Goal: Task Accomplishment & Management: Manage account settings

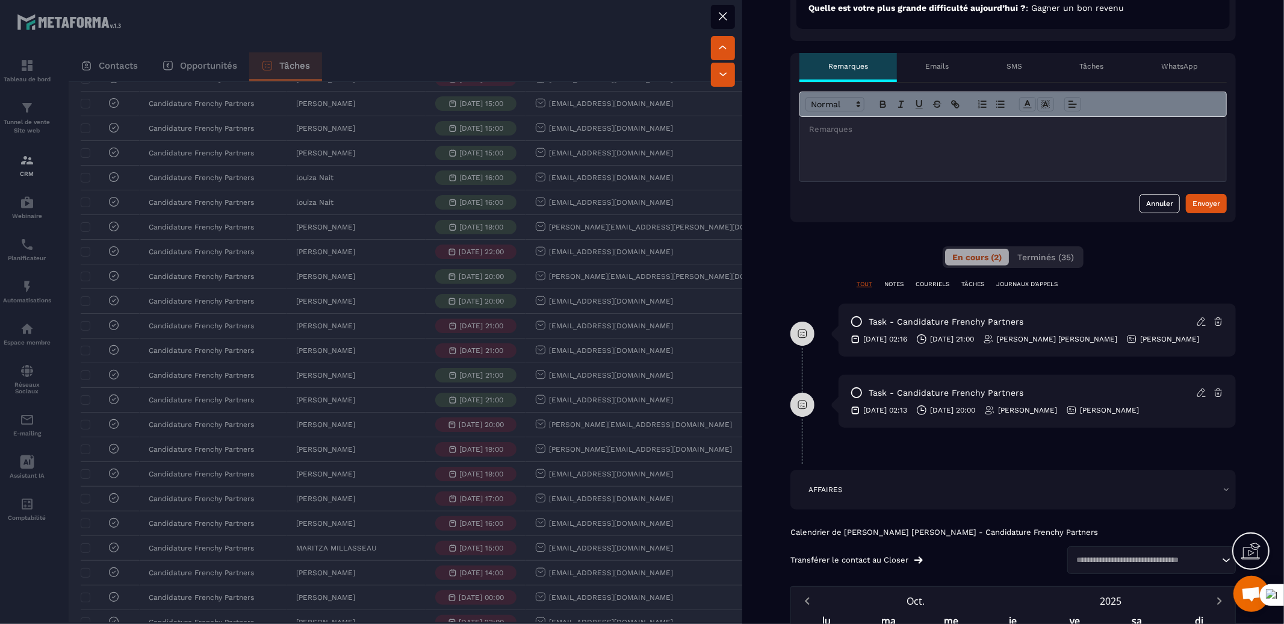
scroll to position [555, 0]
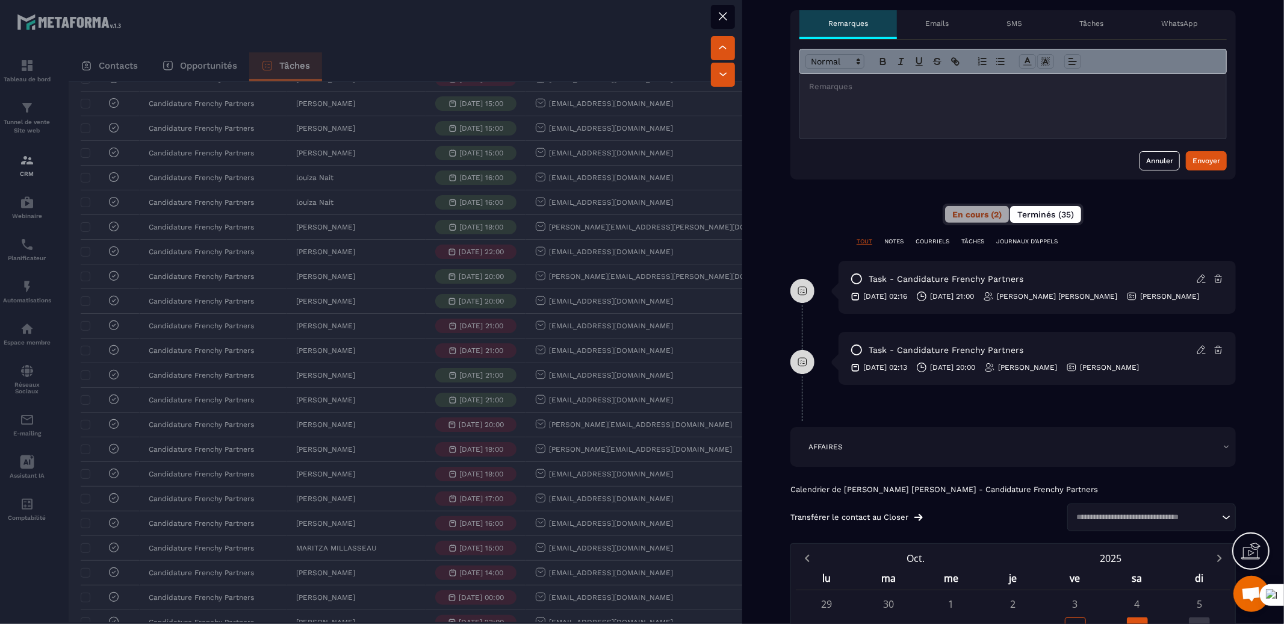
click at [1044, 214] on span "Terminés (35)" at bounding box center [1046, 215] width 57 height 10
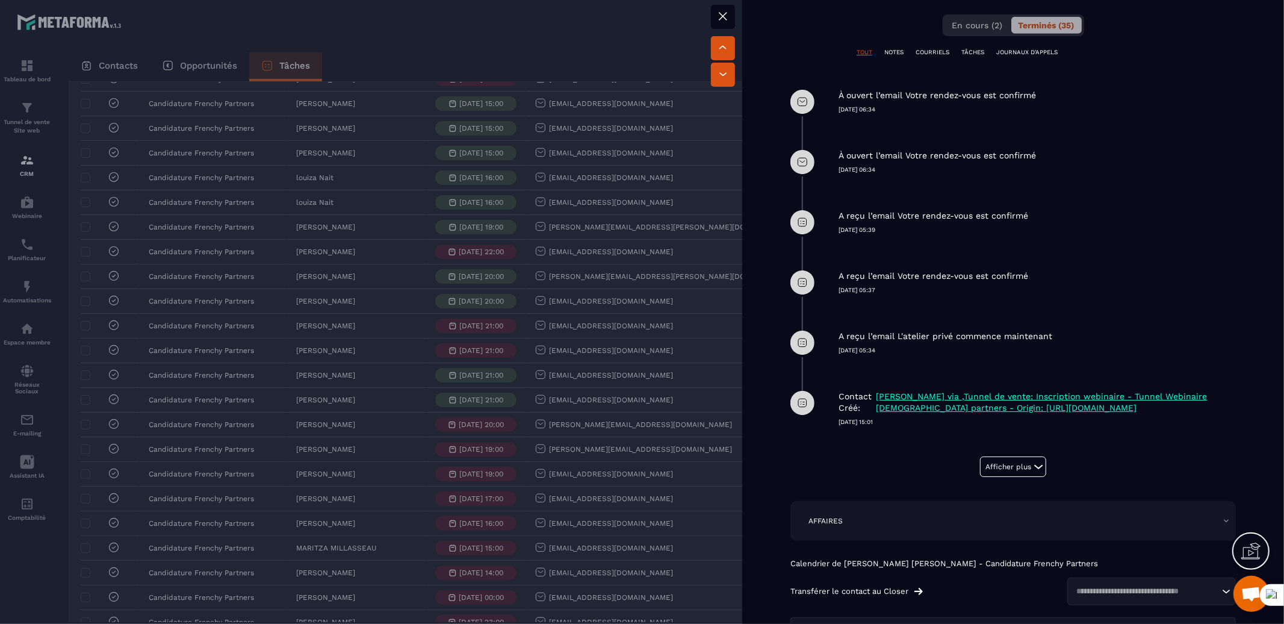
scroll to position [791, 0]
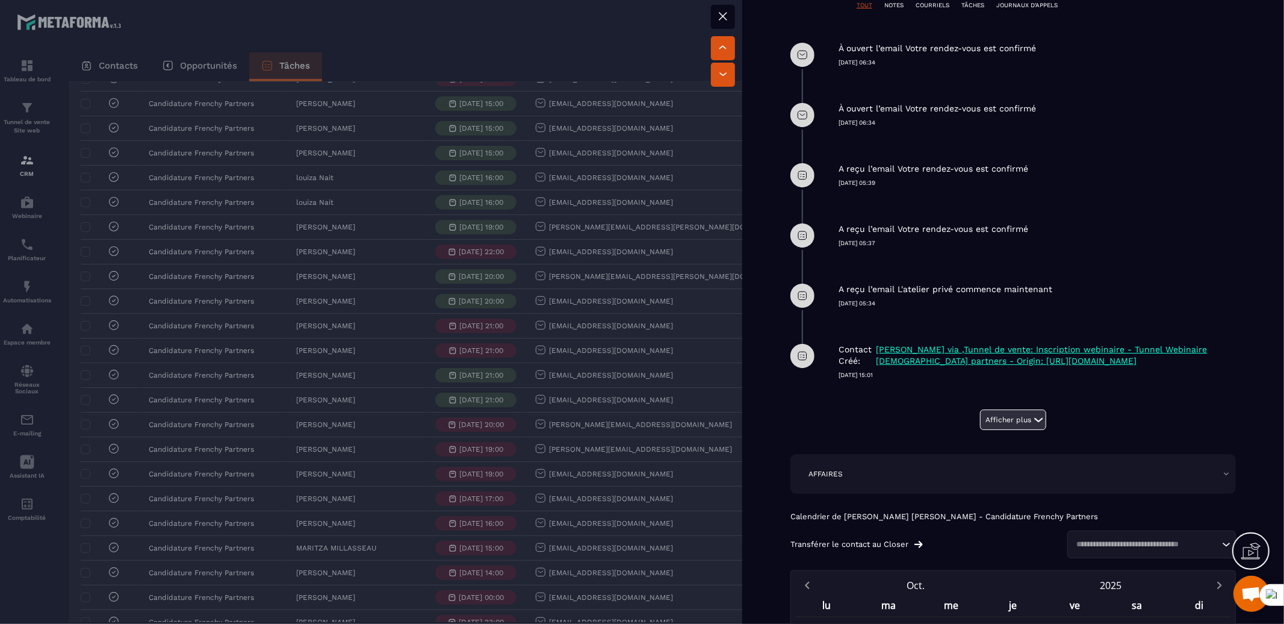
click at [983, 416] on button "Afficher plus" at bounding box center [1013, 419] width 66 height 20
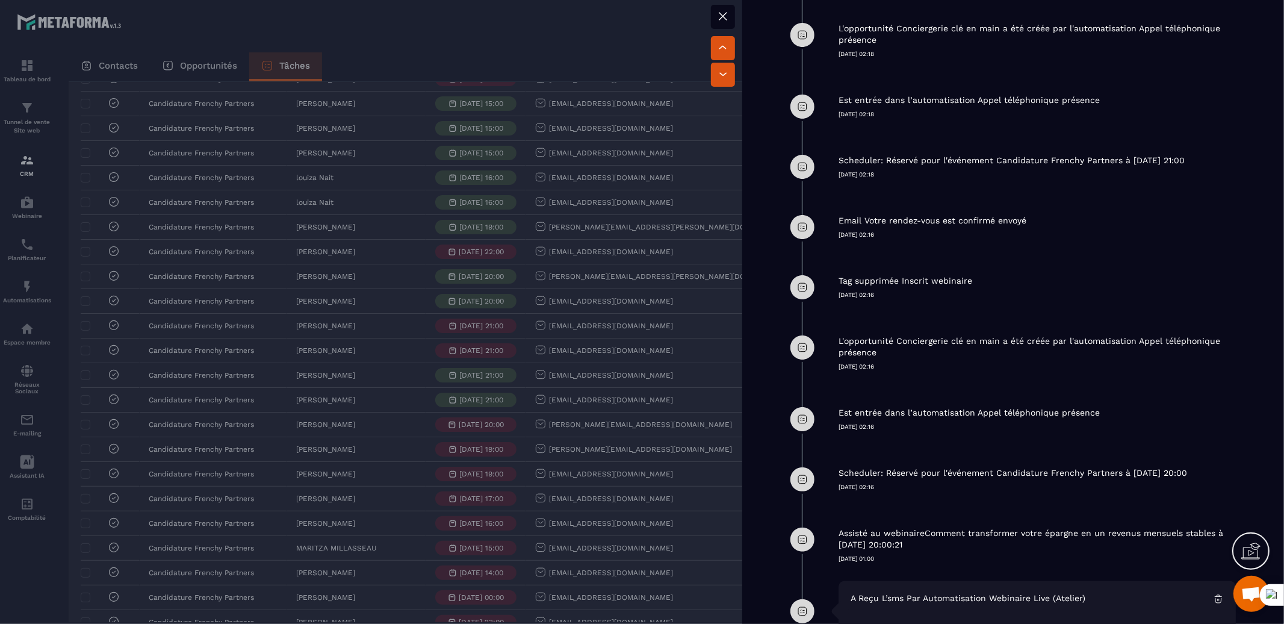
scroll to position [1648, 0]
click at [939, 163] on p "Scheduler: Réservé pour l'événement Candidature Frenchy Partners à [DATE] 21:00" at bounding box center [1012, 163] width 346 height 11
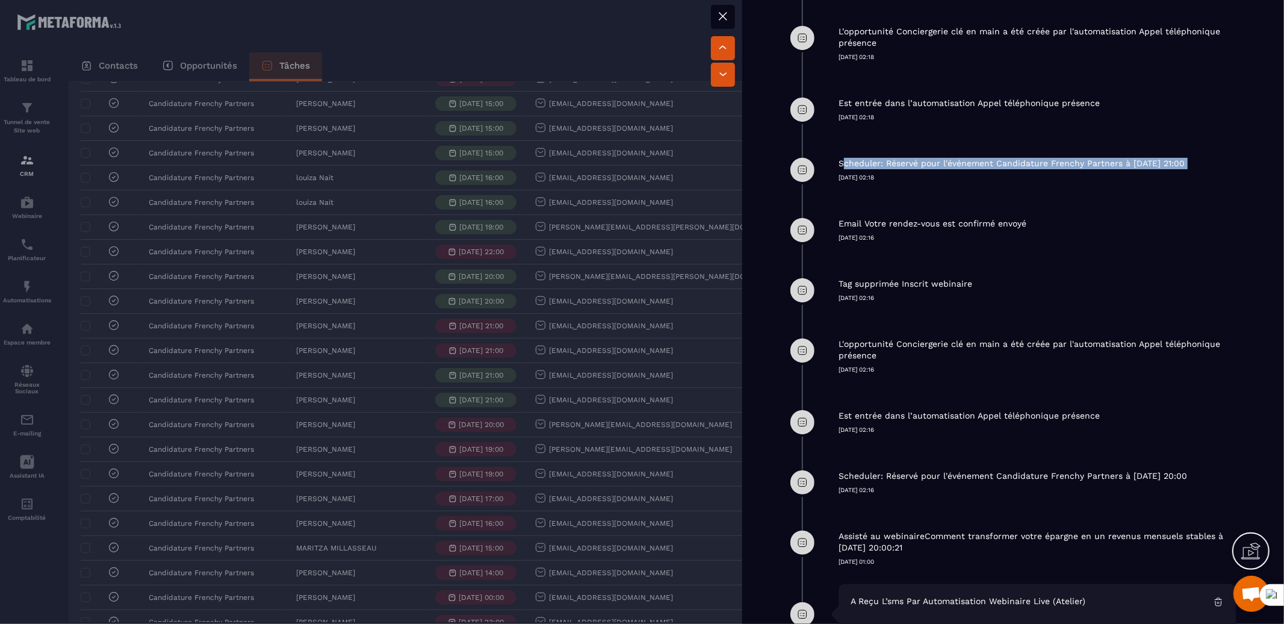
click at [939, 163] on p "Scheduler: Réservé pour l'événement Candidature Frenchy Partners à [DATE] 21:00" at bounding box center [1012, 163] width 346 height 11
click at [935, 623] on div at bounding box center [642, 635] width 1284 height 0
click at [970, 264] on div "Tag supprimée Inscrit webinaire [DATE] 02:16" at bounding box center [1037, 281] width 397 height 42
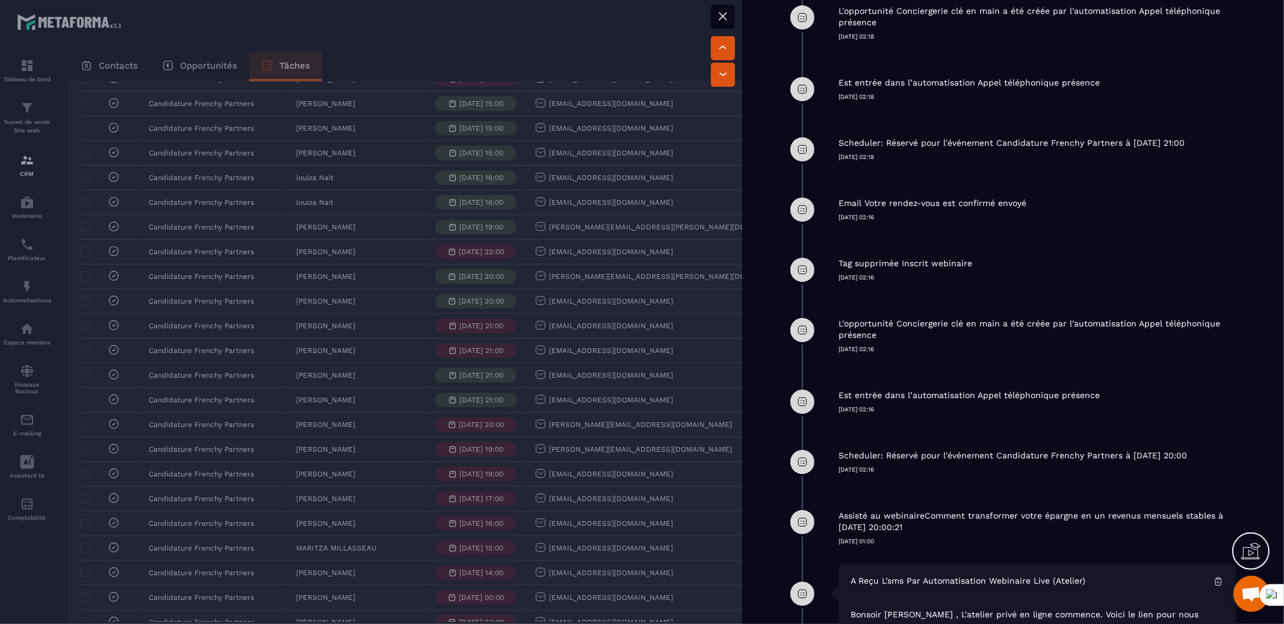
scroll to position [1653, 0]
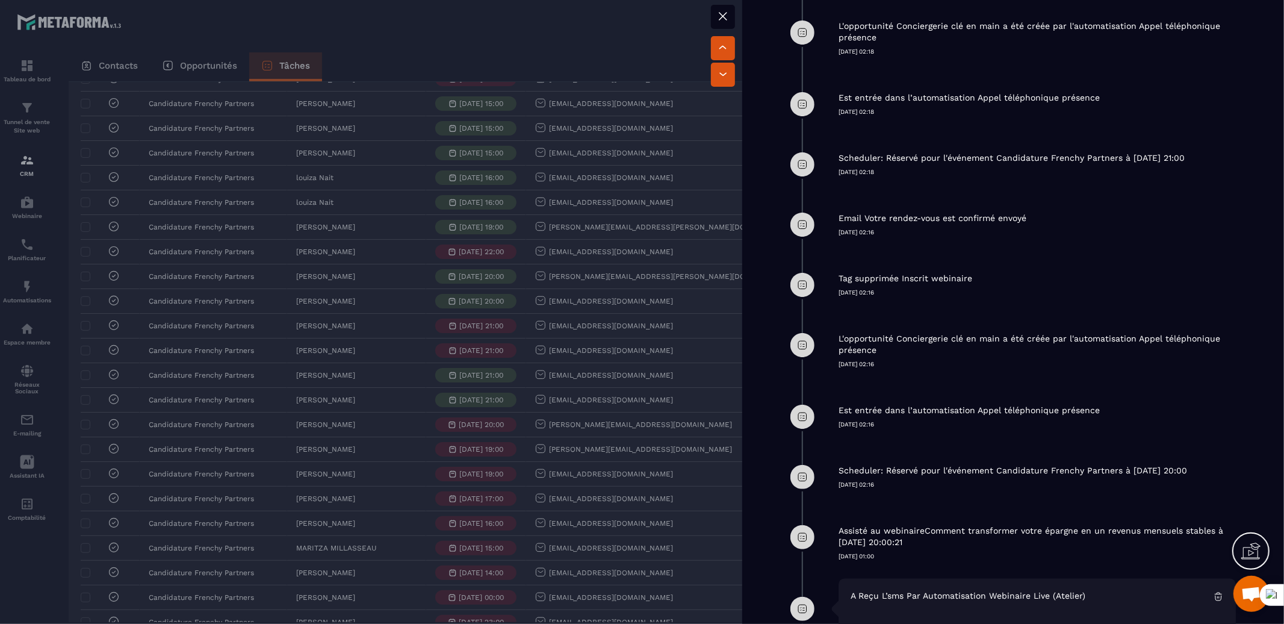
click at [730, 22] on button at bounding box center [723, 17] width 24 height 24
